Goal: Task Accomplishment & Management: Manage account settings

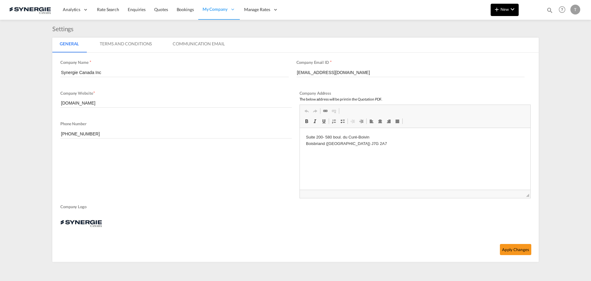
click at [517, 11] on button "New" at bounding box center [505, 10] width 28 height 12
click at [492, 45] on span "Quote" at bounding box center [488, 46] width 7 height 12
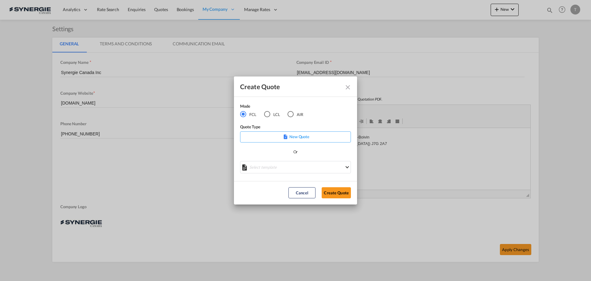
click at [348, 88] on md-icon "Close dialog" at bounding box center [347, 86] width 7 height 7
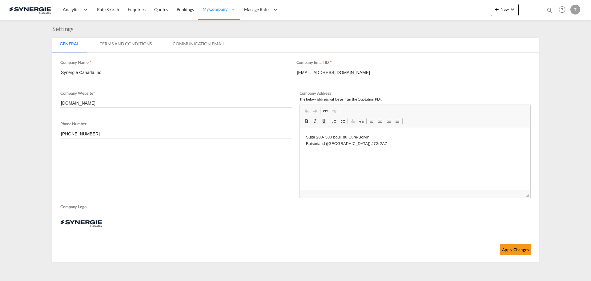
click at [552, 9] on md-icon "icon-magnify" at bounding box center [550, 10] width 7 height 7
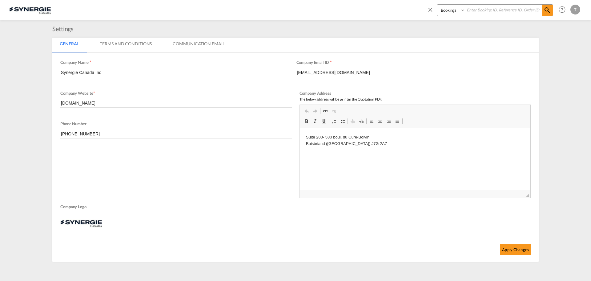
click at [452, 14] on select "Bookings Quotes Enquiries" at bounding box center [451, 10] width 29 height 11
select select "Quotes"
click at [437, 5] on select "Bookings Quotes Enquiries" at bounding box center [451, 10] width 29 height 11
click at [480, 9] on input at bounding box center [503, 10] width 77 height 11
paste input "SYC000014977"
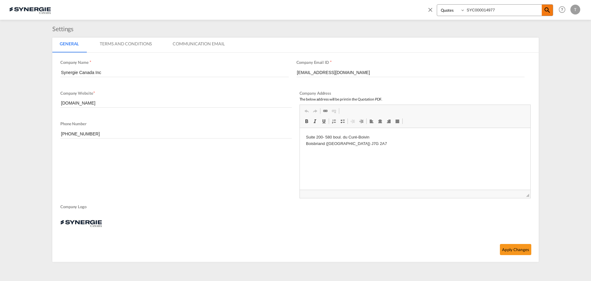
type input "SYC000014977"
click at [546, 13] on md-icon "icon-magnify" at bounding box center [547, 9] width 7 height 7
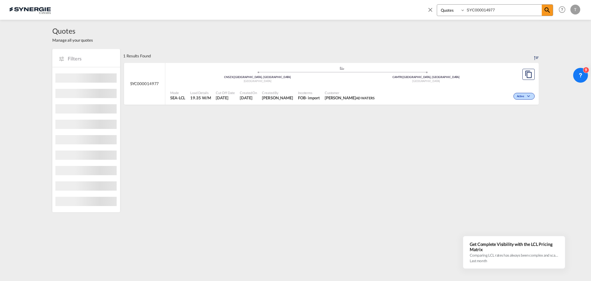
click at [204, 91] on span "Load Details" at bounding box center [200, 92] width 21 height 5
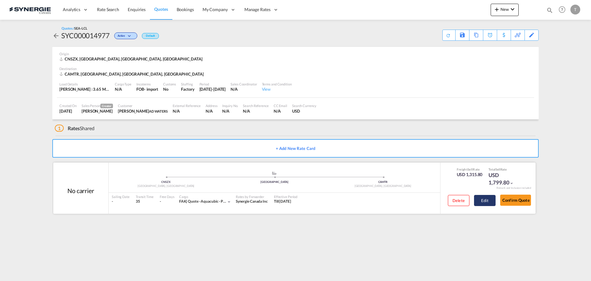
click at [483, 201] on button "Edit" at bounding box center [485, 200] width 22 height 11
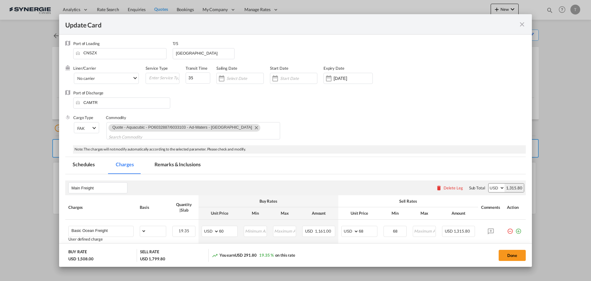
select select "per_cbm"
select select "flat"
select select "per_shipment"
select select "per_bl"
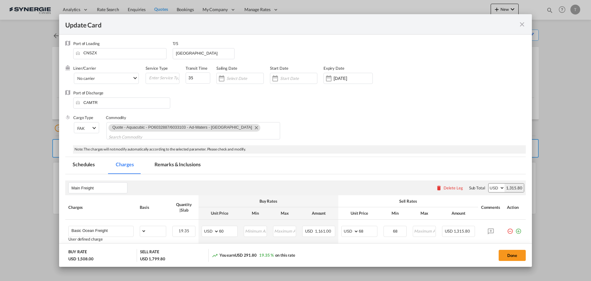
select select "per_bl"
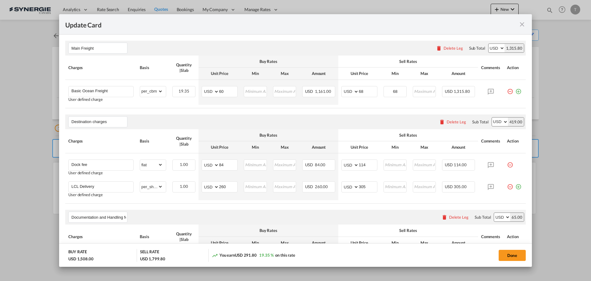
scroll to position [130, 0]
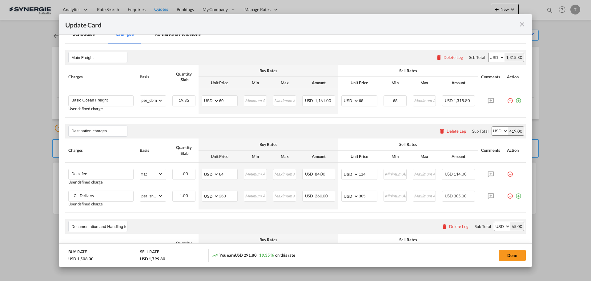
click at [520, 24] on md-icon "icon-close fg-AAA8AD m-0 pointer" at bounding box center [522, 24] width 7 height 7
